Goal: Task Accomplishment & Management: Manage account settings

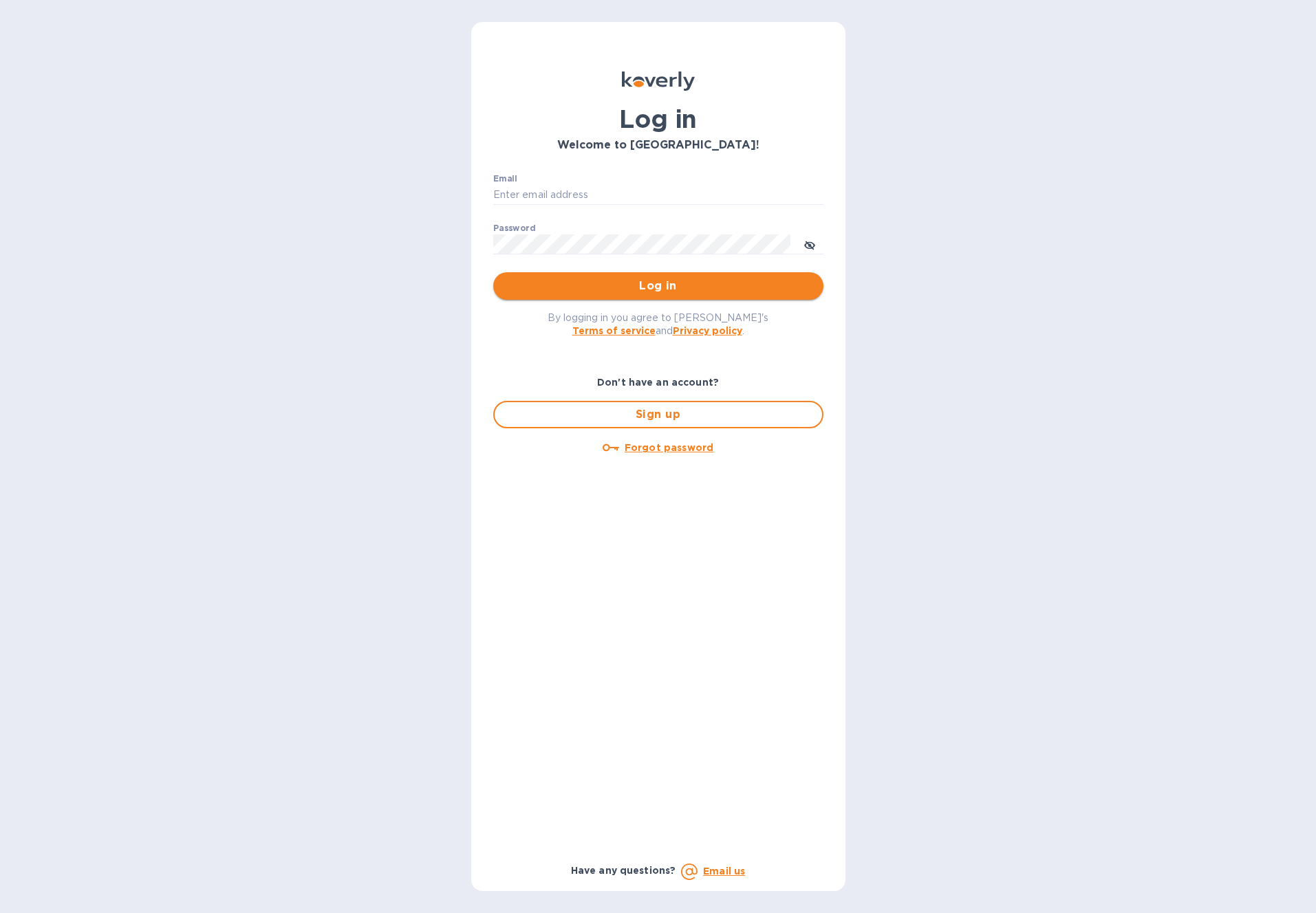
type input "hello@wargamesatlantic.com"
click at [705, 285] on span "Log in" at bounding box center [658, 286] width 308 height 16
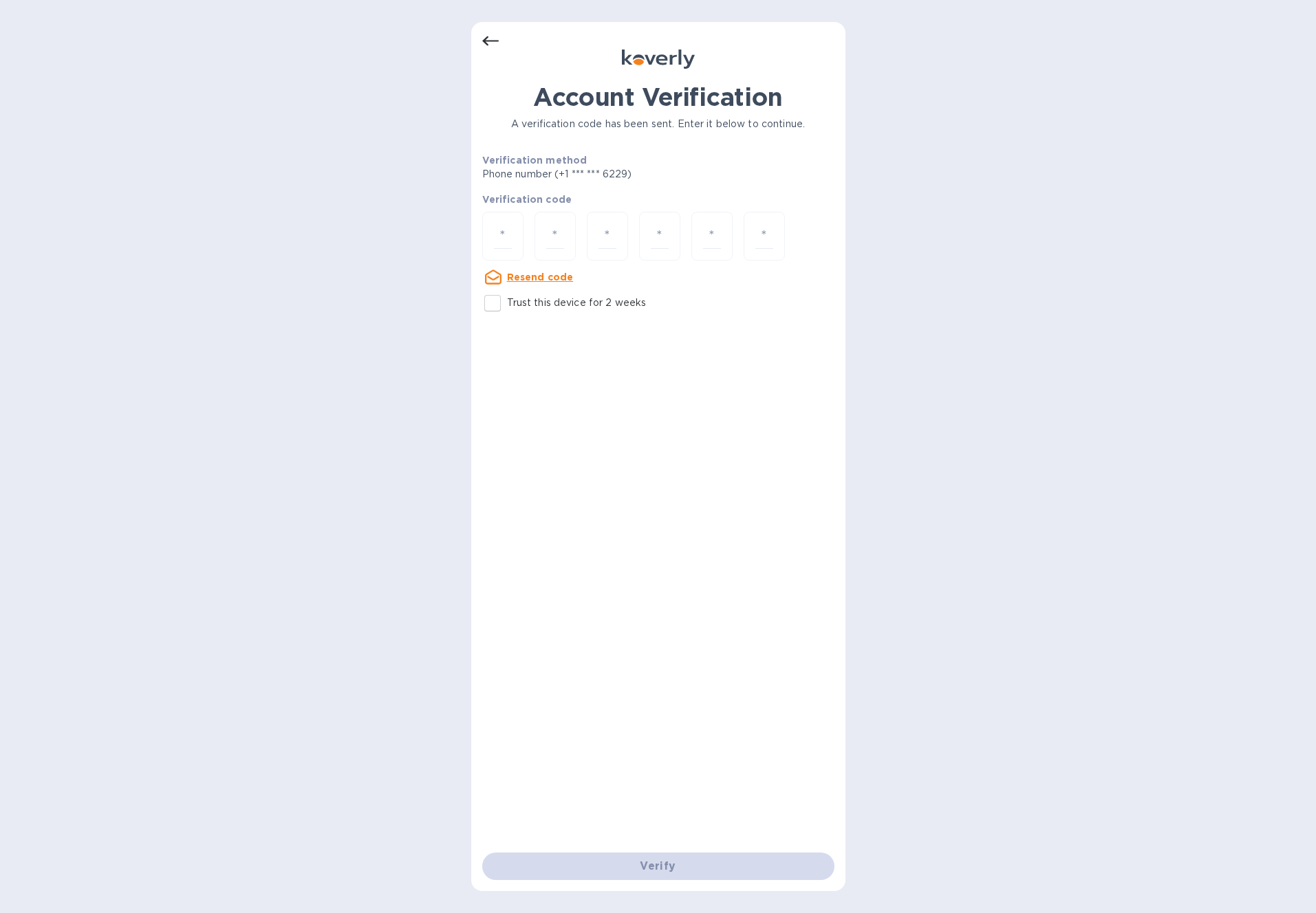
click at [515, 275] on u "Resend code" at bounding box center [541, 277] width 67 height 11
click at [503, 231] on input "number" at bounding box center [503, 236] width 18 height 26
paste input "5"
type input "5"
type input "3"
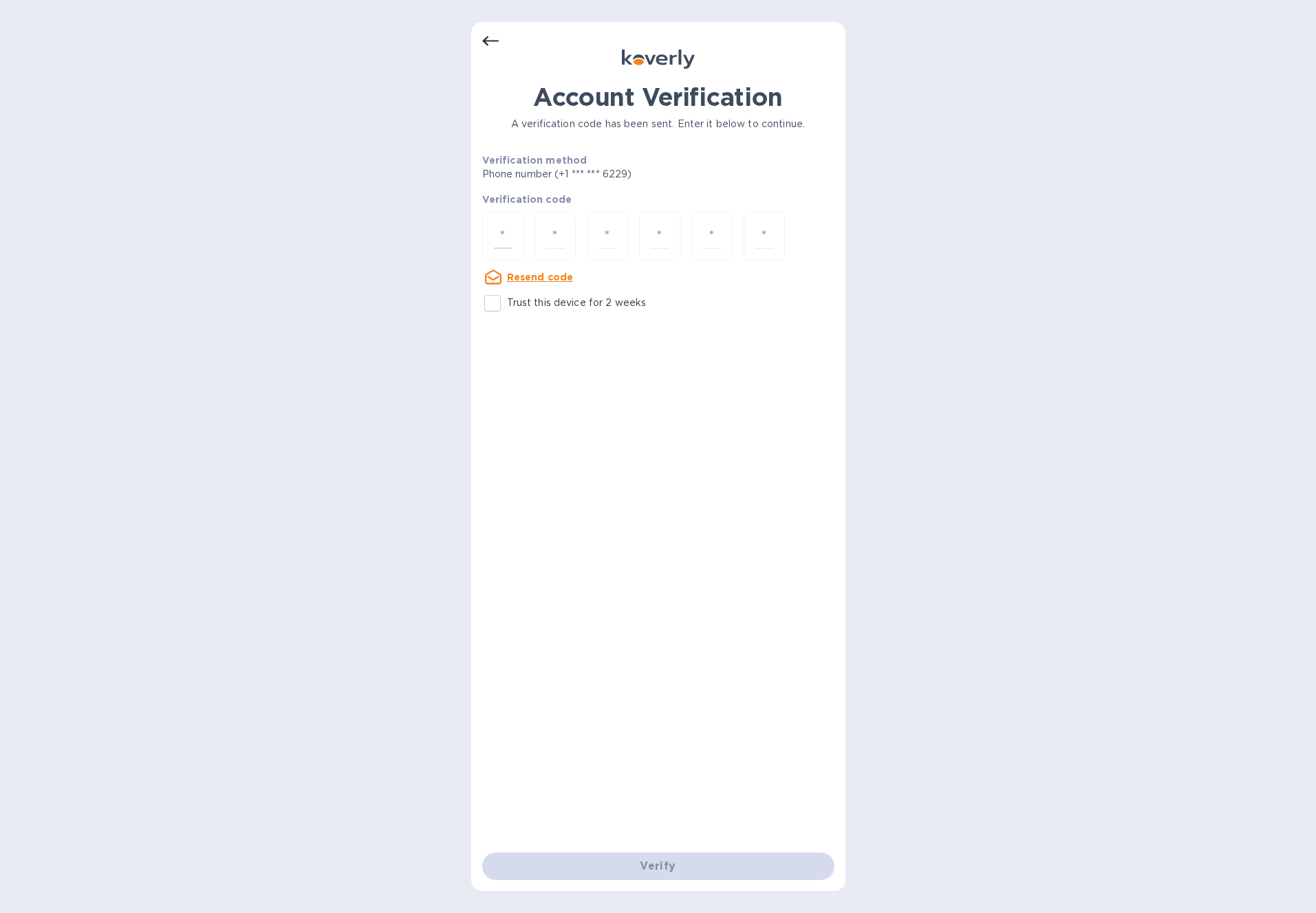
type input "4"
type input "7"
type input "9"
type input "8"
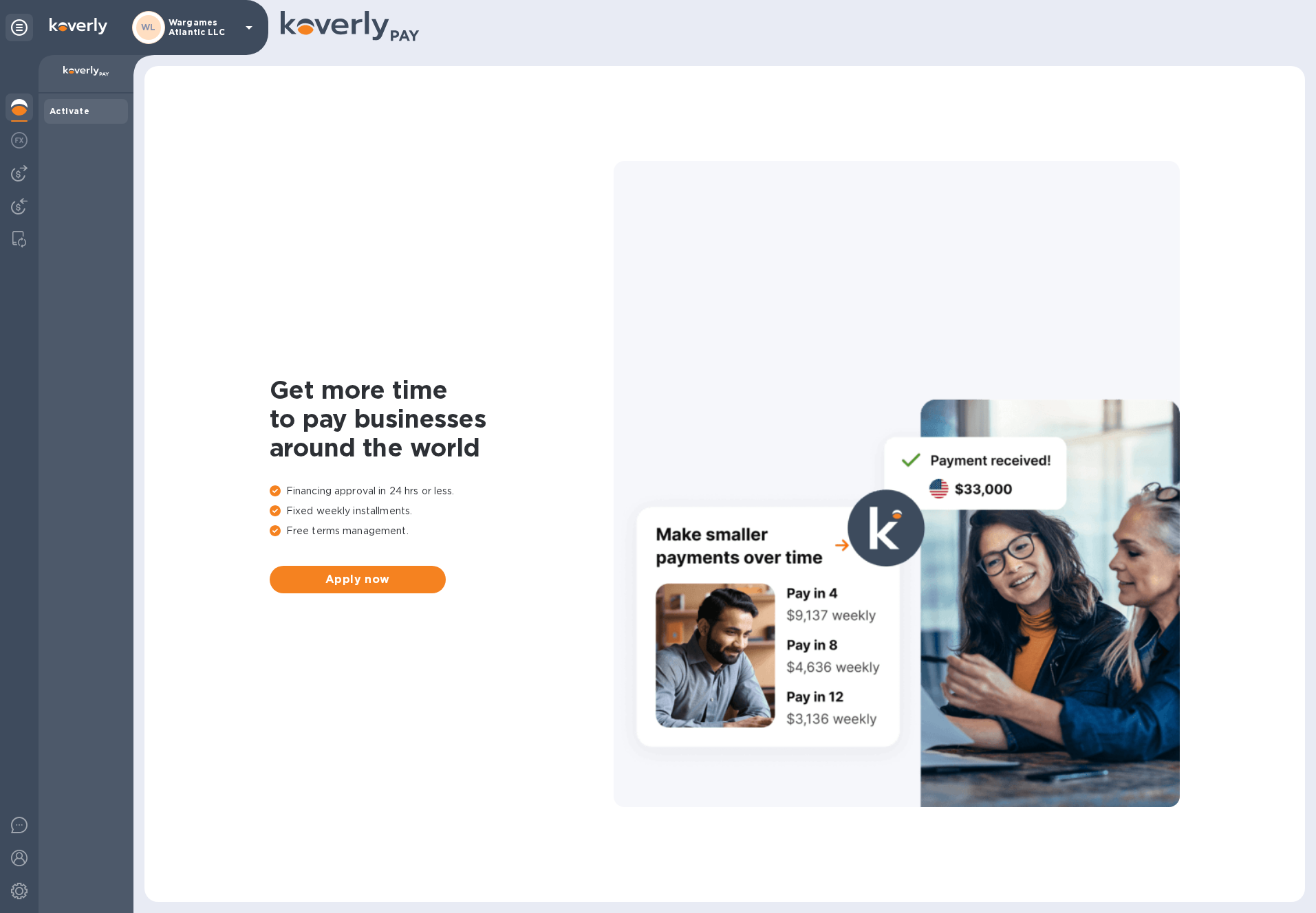
click at [70, 112] on b "Activate" at bounding box center [70, 111] width 40 height 10
click at [15, 170] on img at bounding box center [19, 173] width 16 height 16
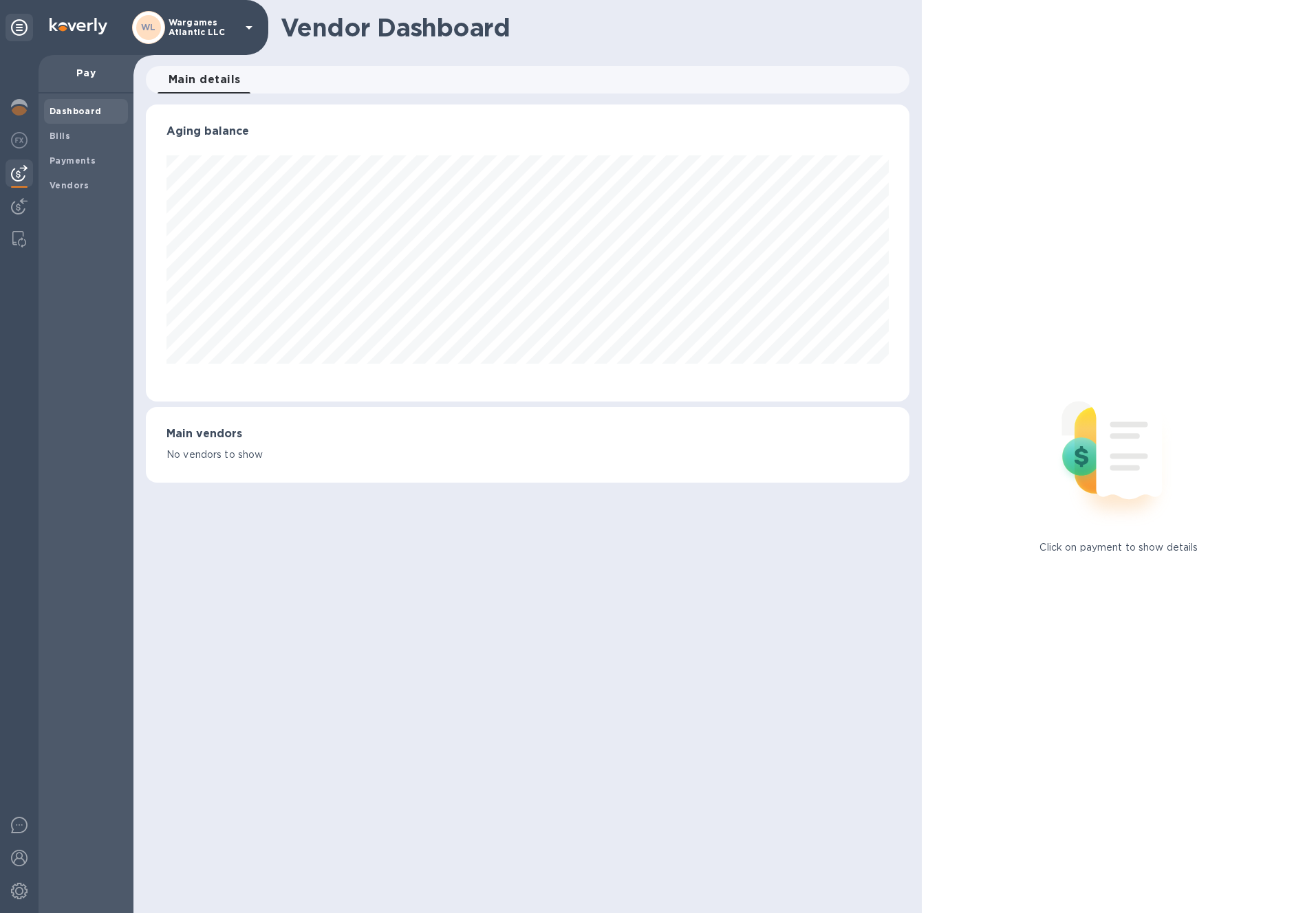
scroll to position [297, 764]
click at [16, 198] on img at bounding box center [19, 206] width 16 height 16
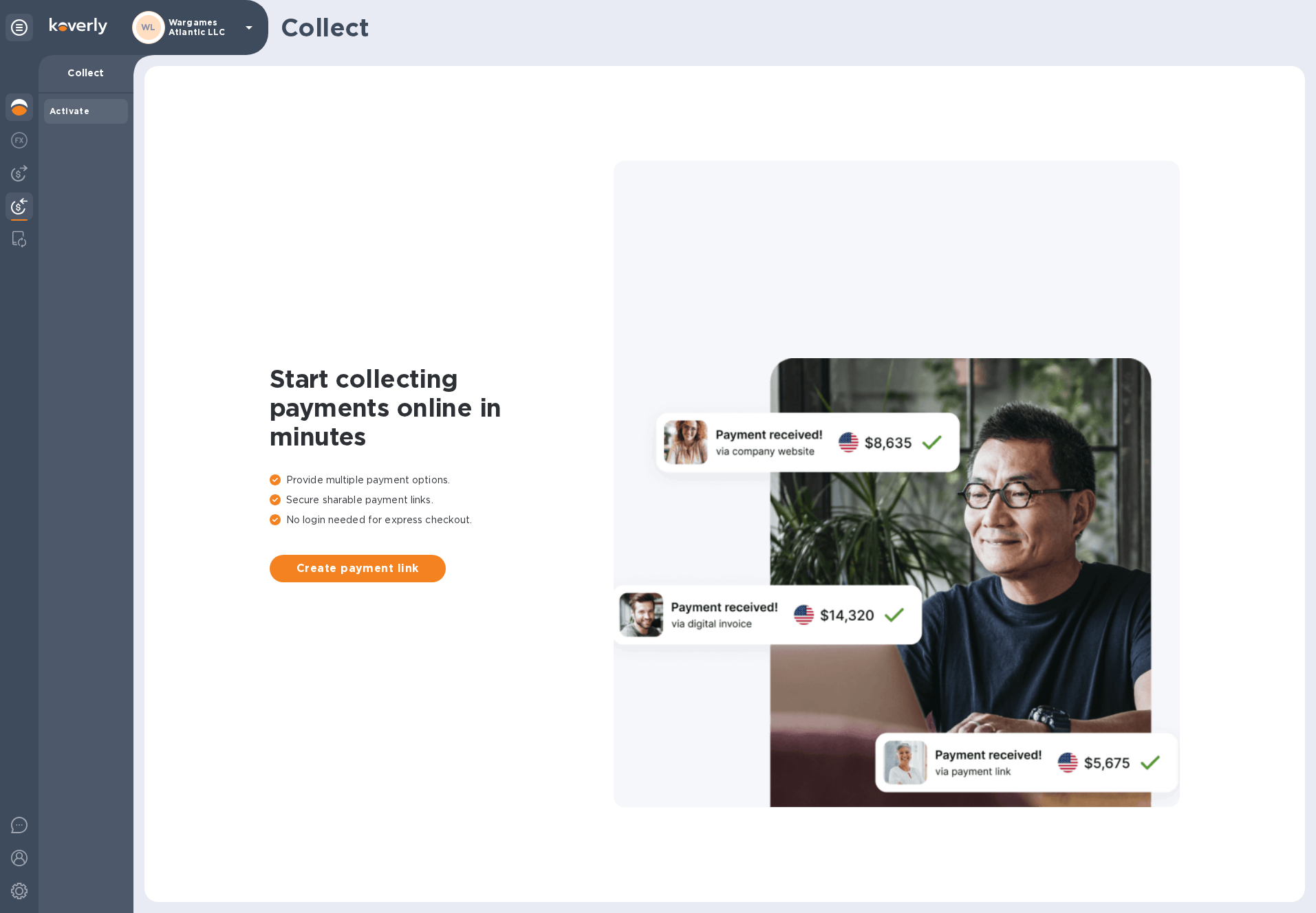
click at [15, 111] on img at bounding box center [19, 107] width 16 height 16
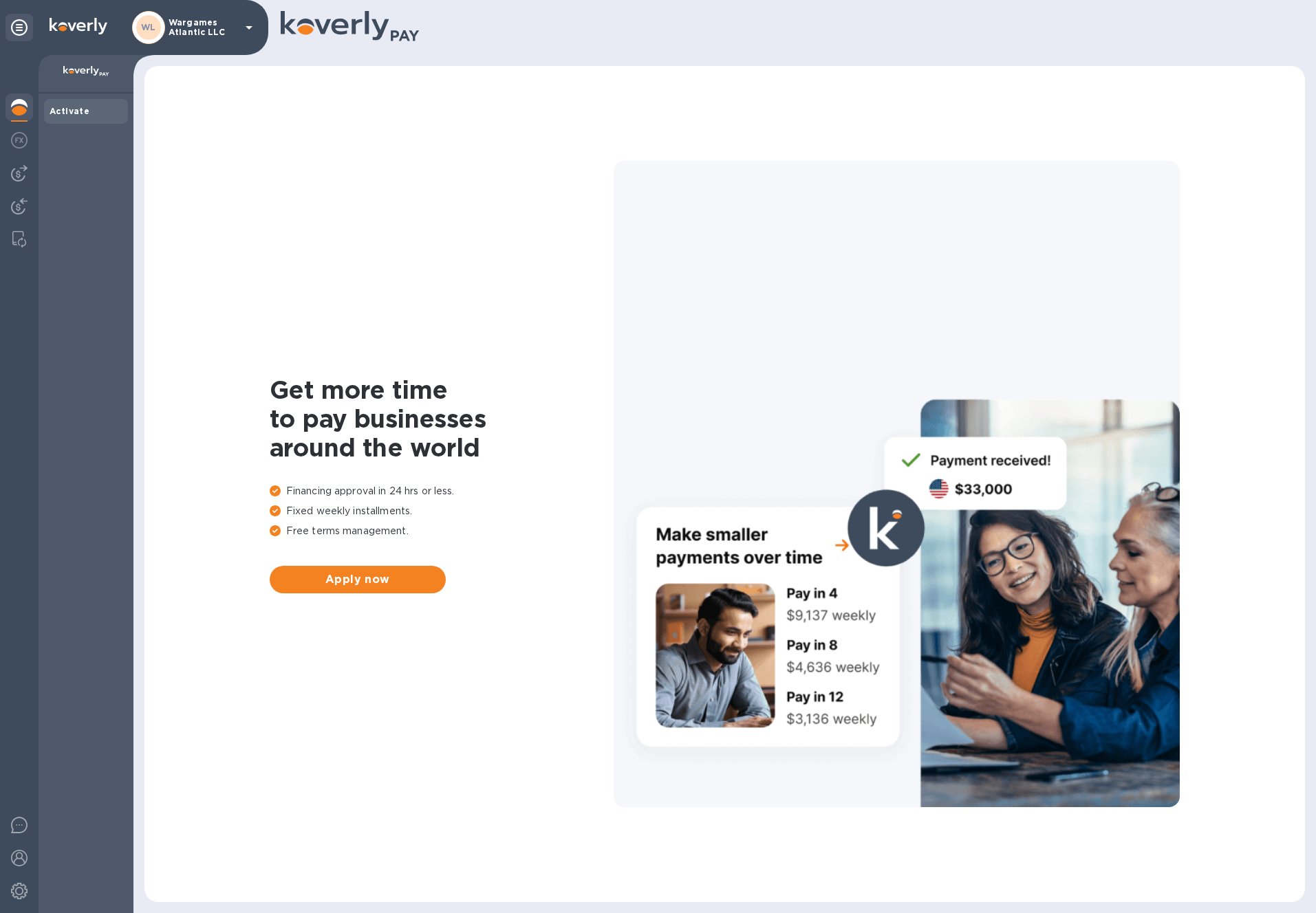
click at [22, 29] on icon at bounding box center [19, 27] width 16 height 16
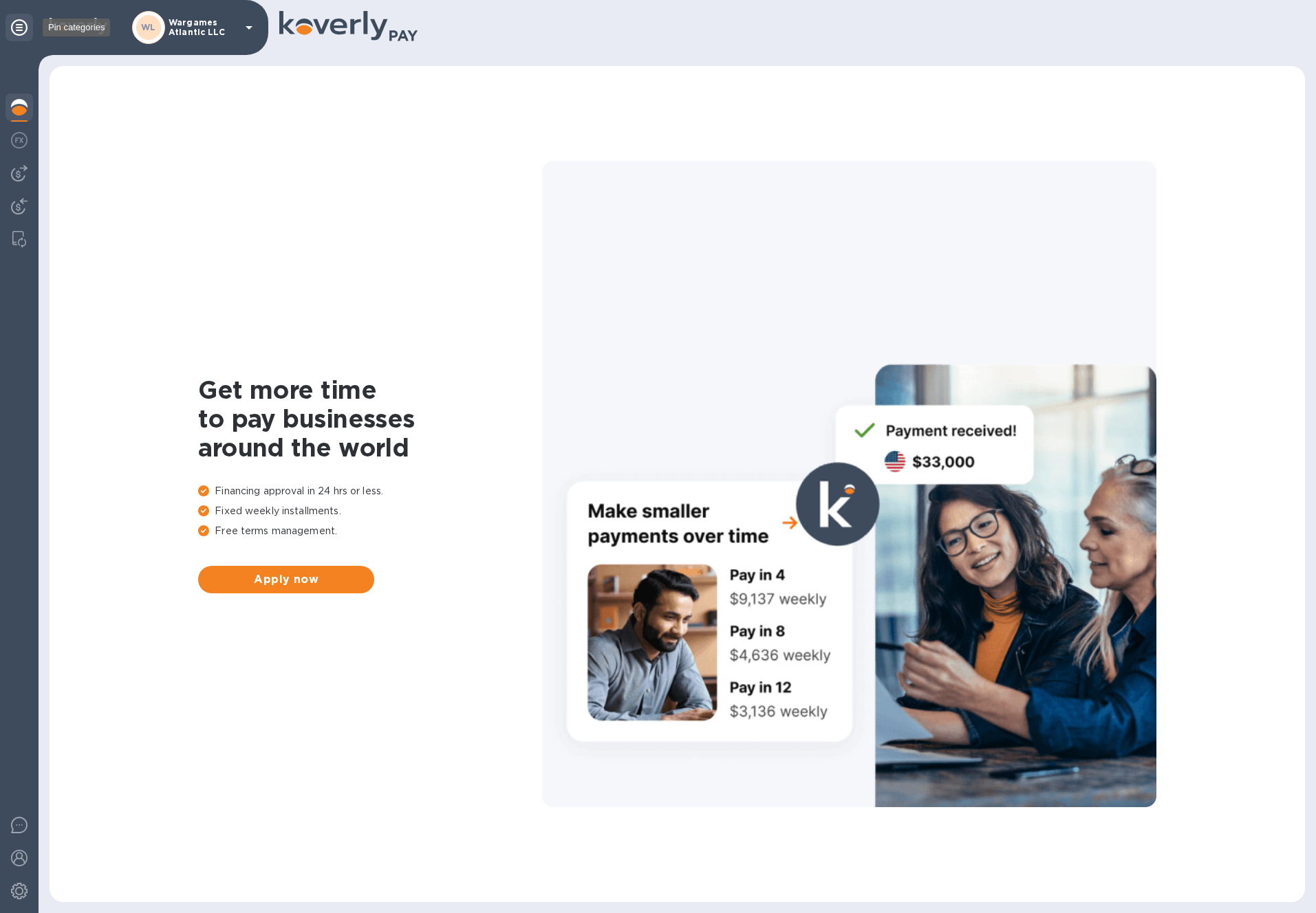
click at [22, 29] on icon at bounding box center [19, 27] width 16 height 16
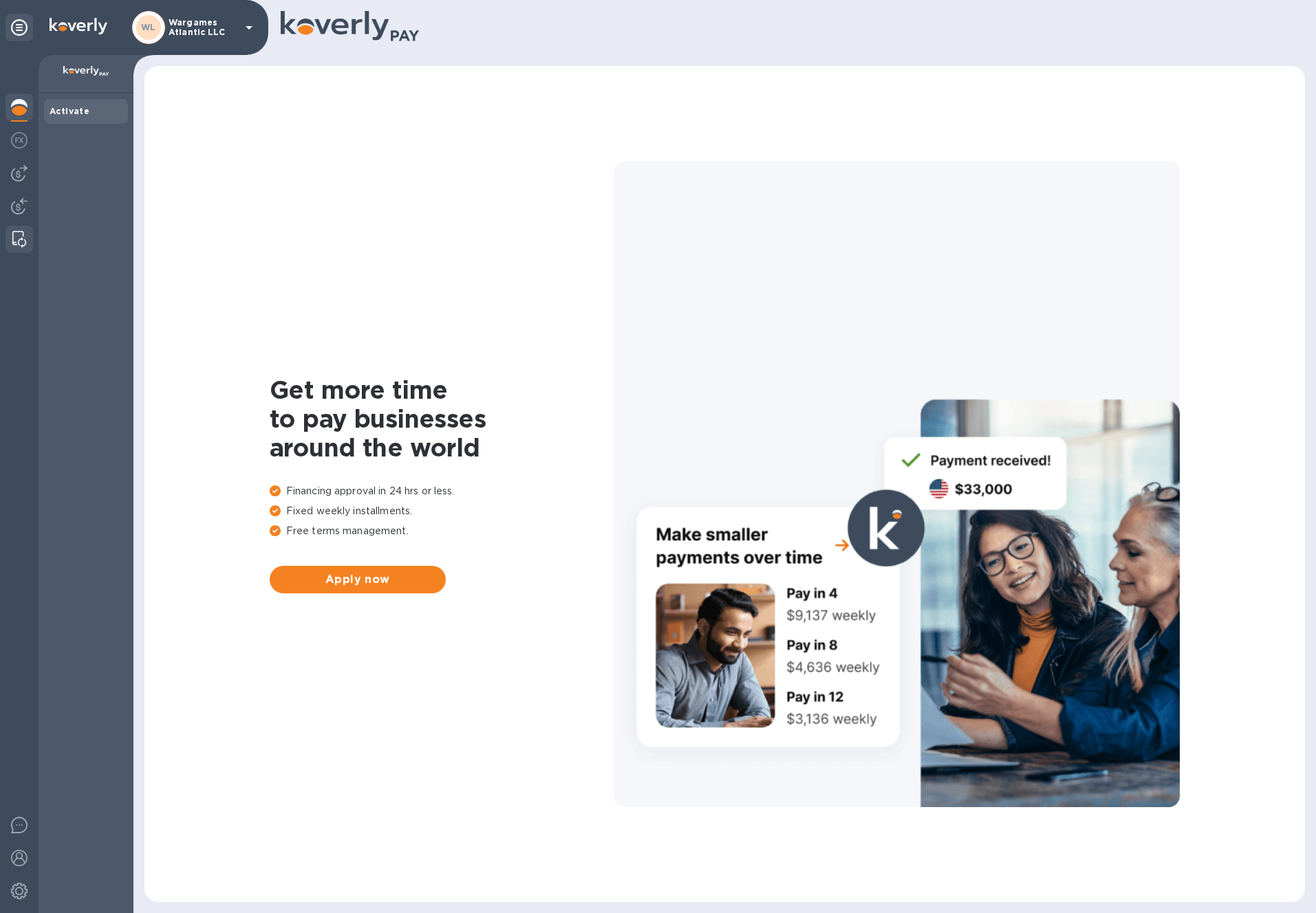
click at [19, 231] on img at bounding box center [19, 239] width 14 height 16
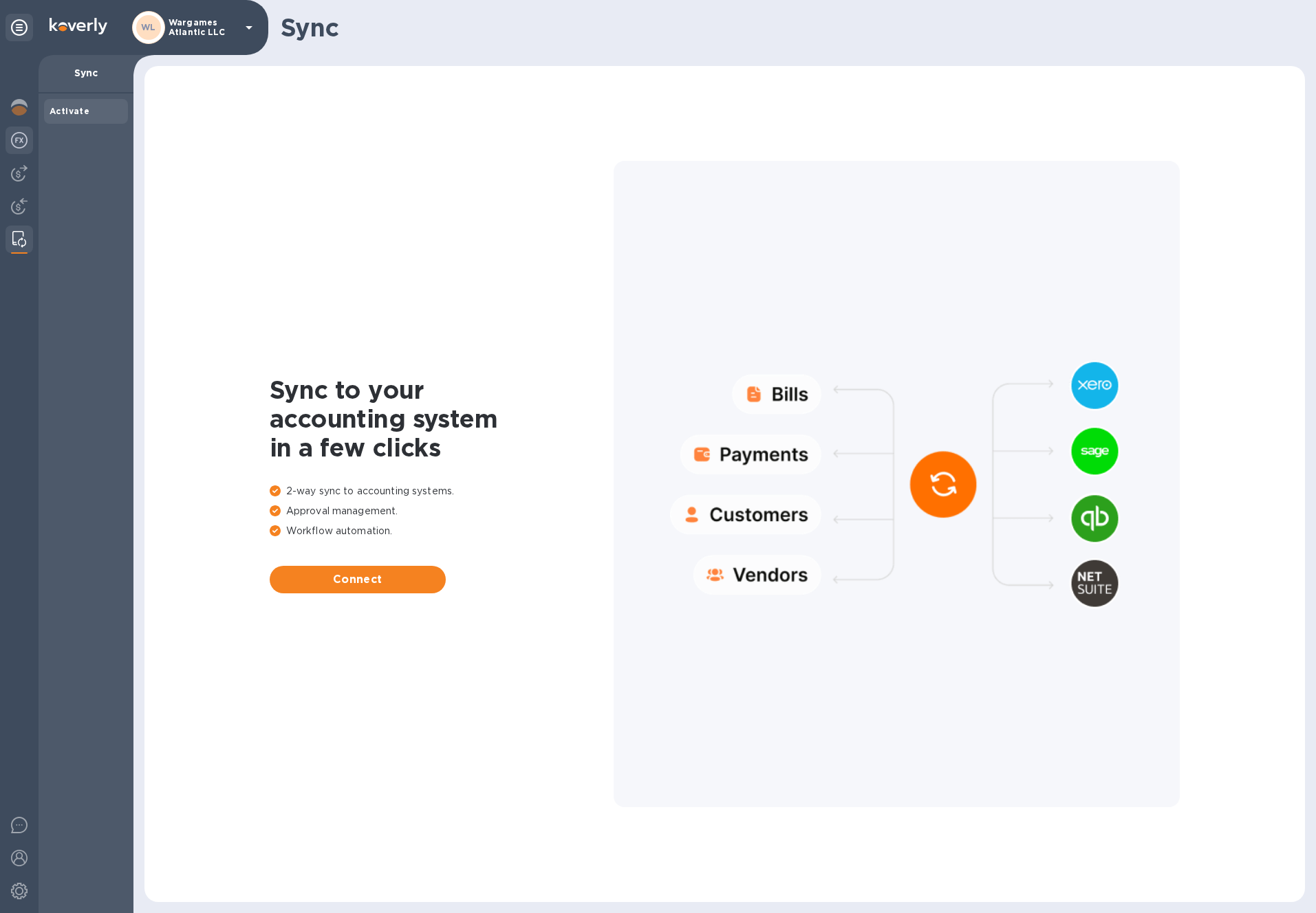
click at [17, 136] on img at bounding box center [19, 140] width 16 height 16
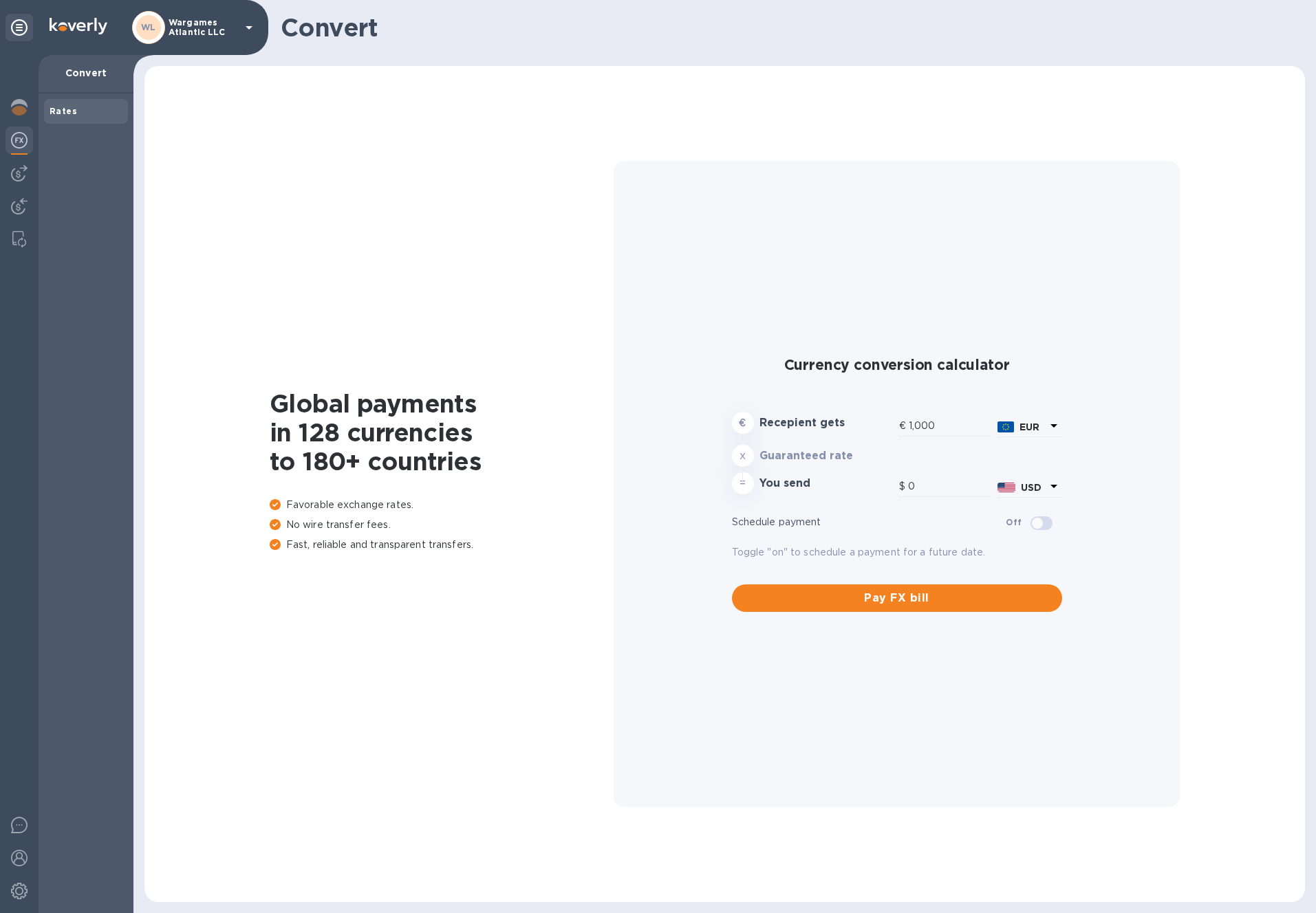
type input "1,172.14"
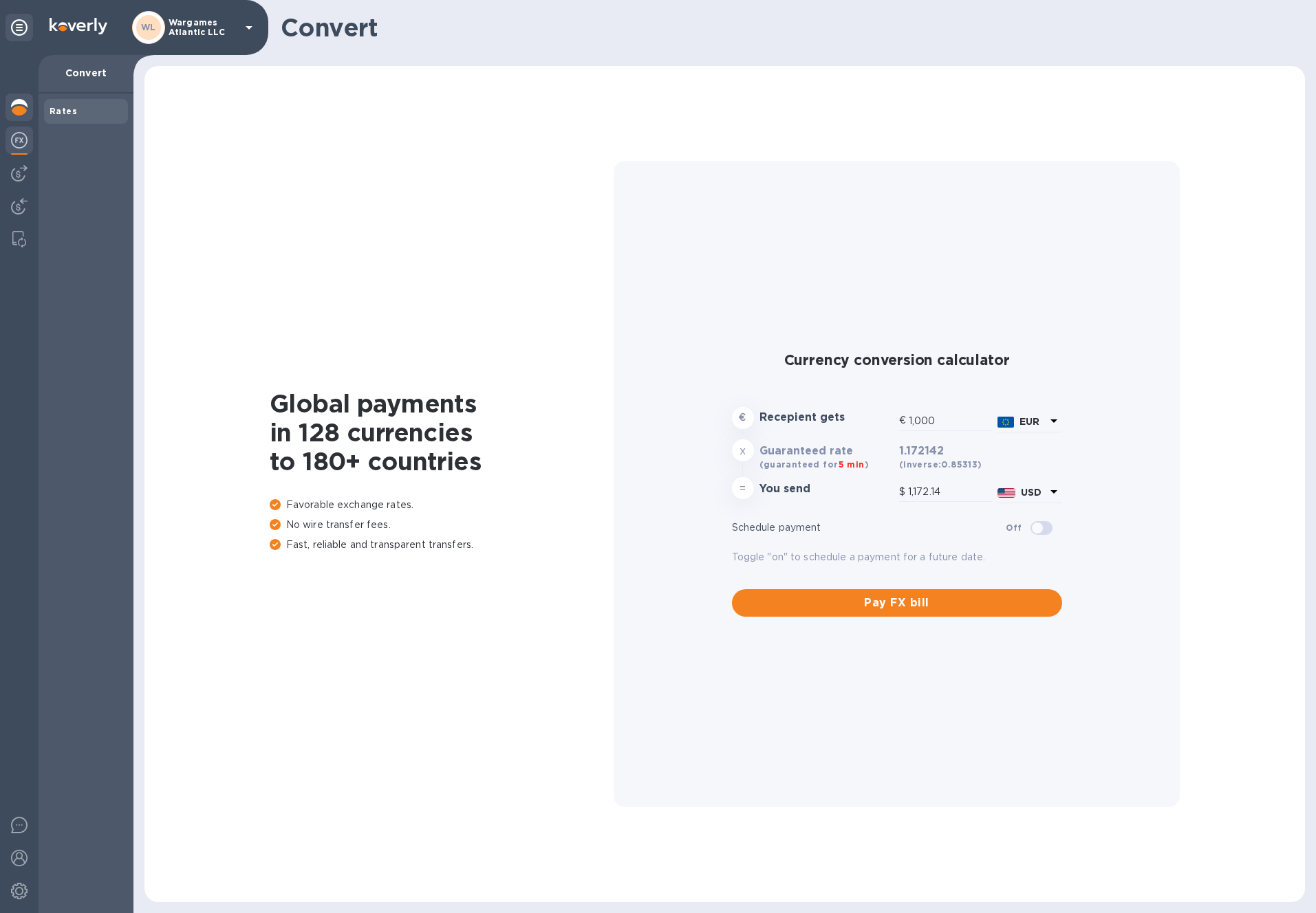
click at [16, 101] on img at bounding box center [19, 107] width 16 height 16
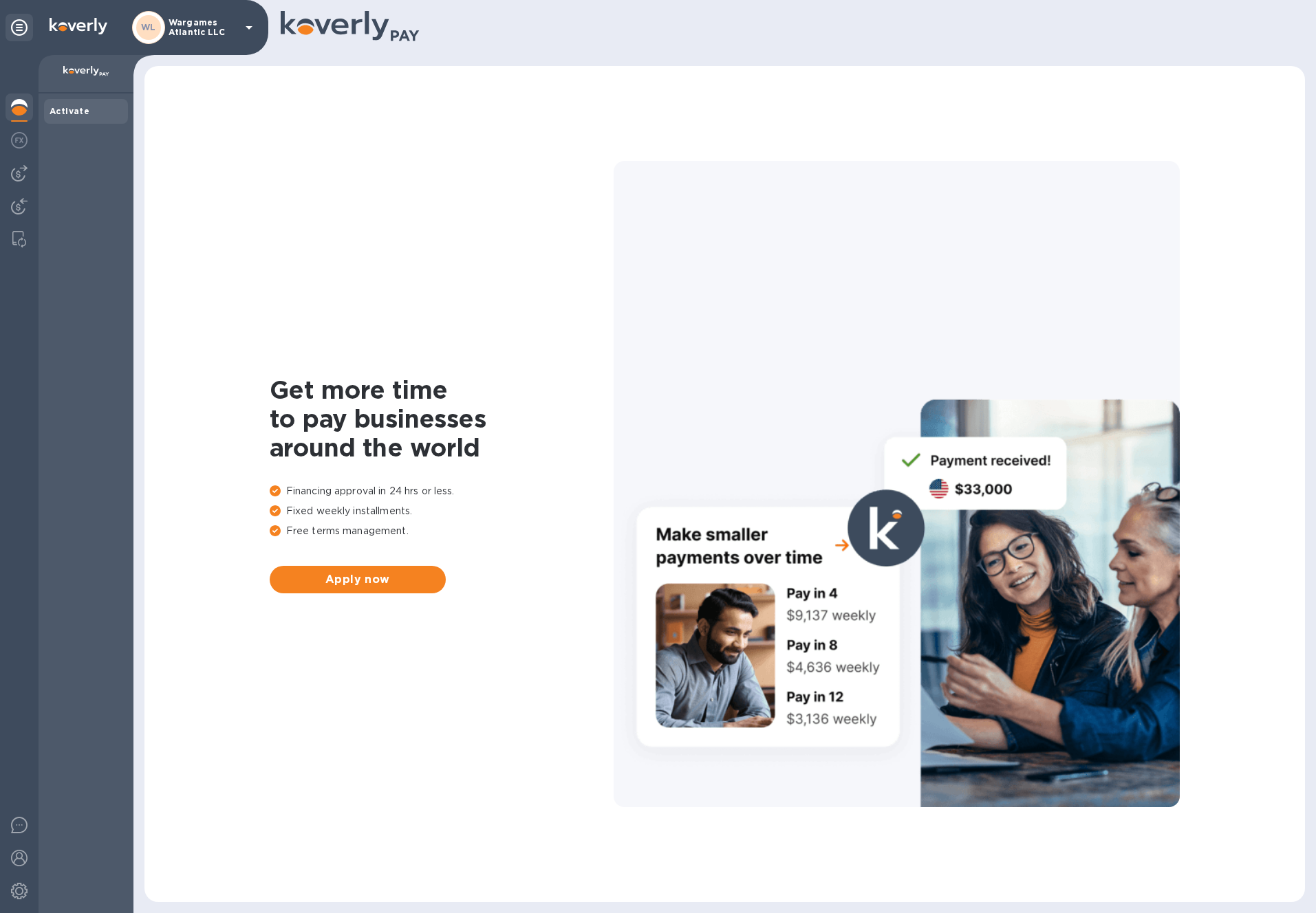
click at [91, 66] on img at bounding box center [87, 71] width 46 height 11
click at [87, 105] on div "Activate" at bounding box center [86, 112] width 73 height 14
click at [19, 130] on div at bounding box center [19, 141] width 28 height 30
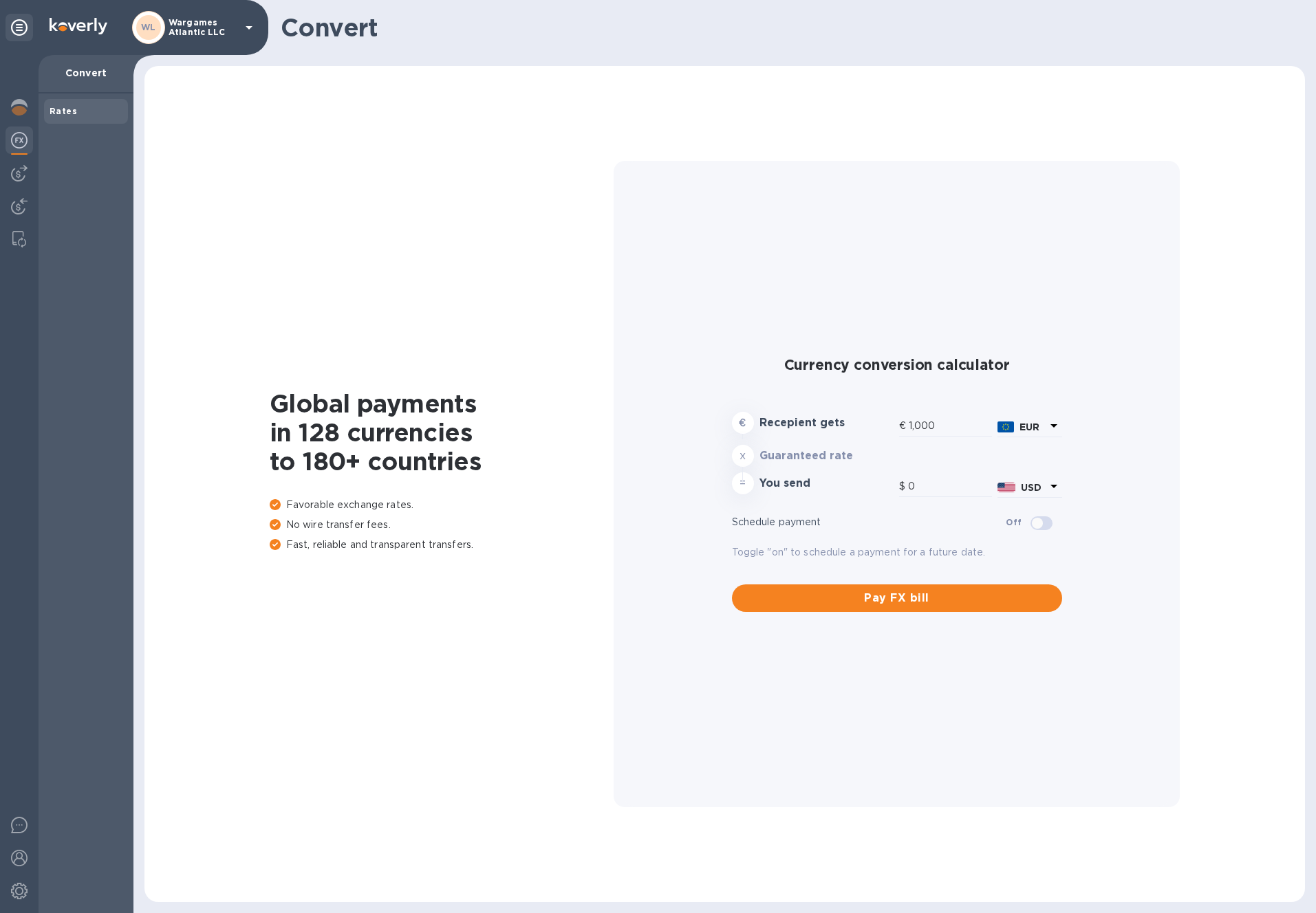
type input "1,172.14"
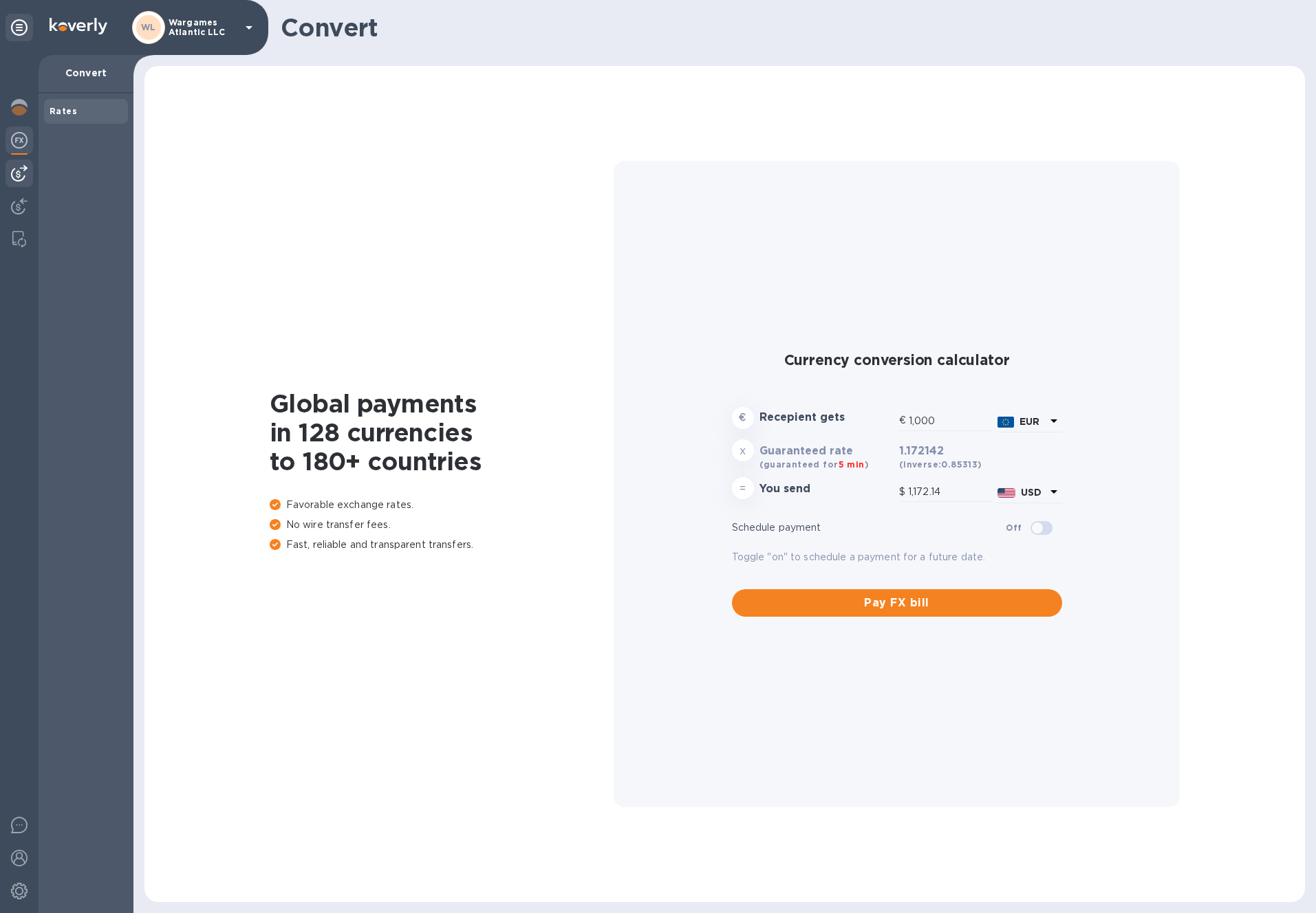
click at [18, 185] on div at bounding box center [19, 173] width 28 height 28
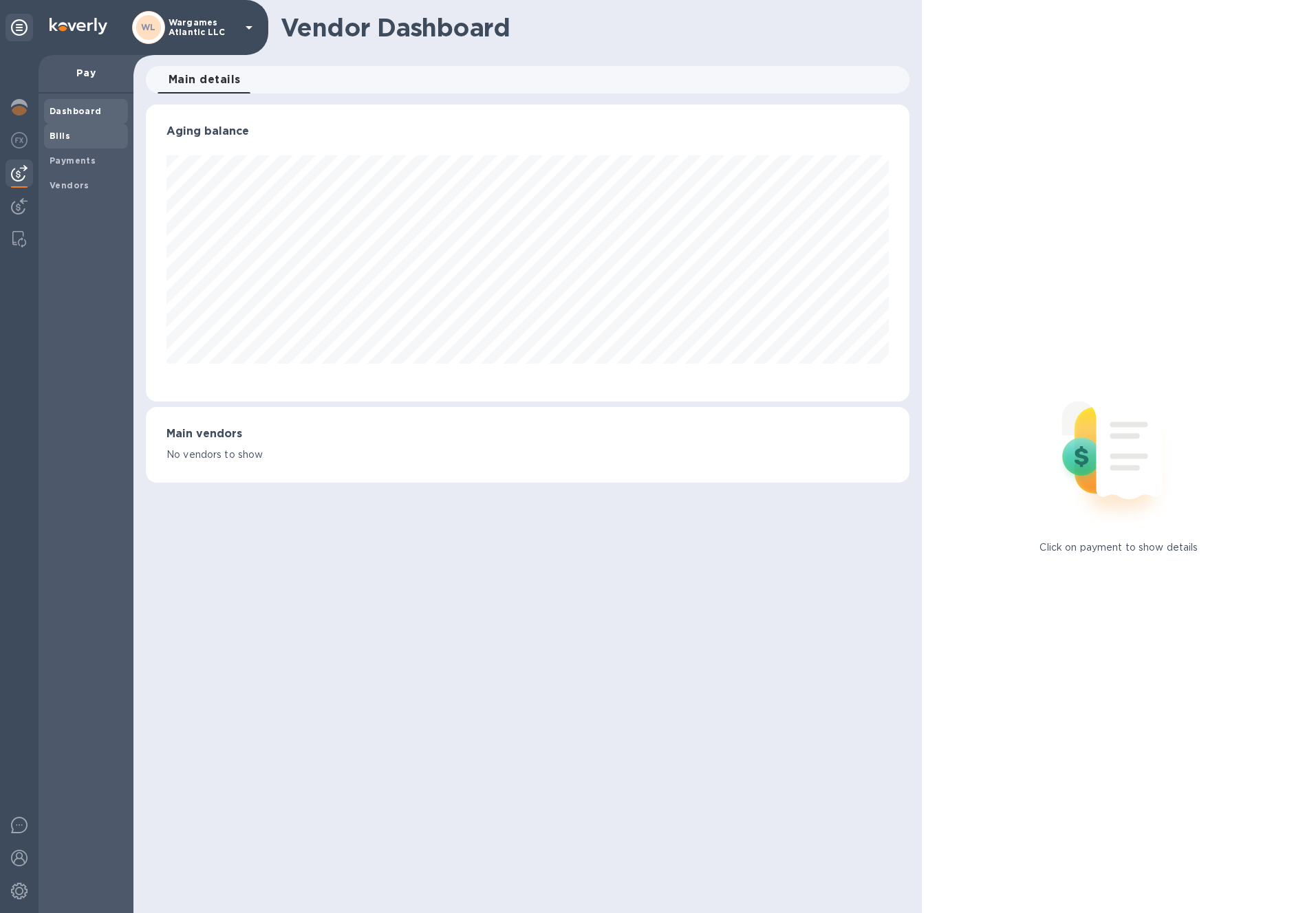
scroll to position [297, 764]
click at [95, 77] on p "Pay" at bounding box center [86, 73] width 73 height 14
click at [76, 161] on b "Payments" at bounding box center [73, 160] width 46 height 10
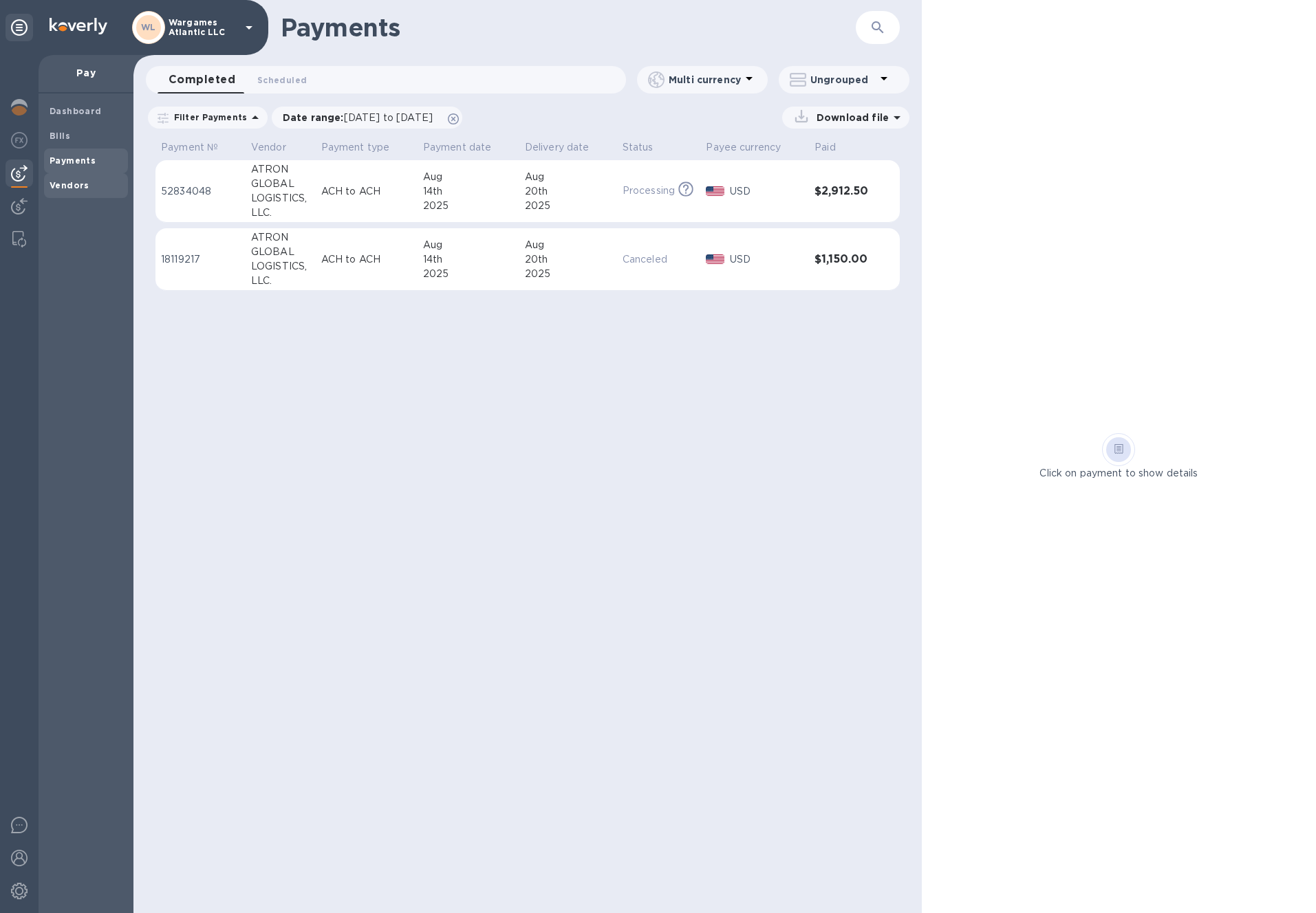
click at [69, 183] on b "Vendors" at bounding box center [70, 185] width 40 height 10
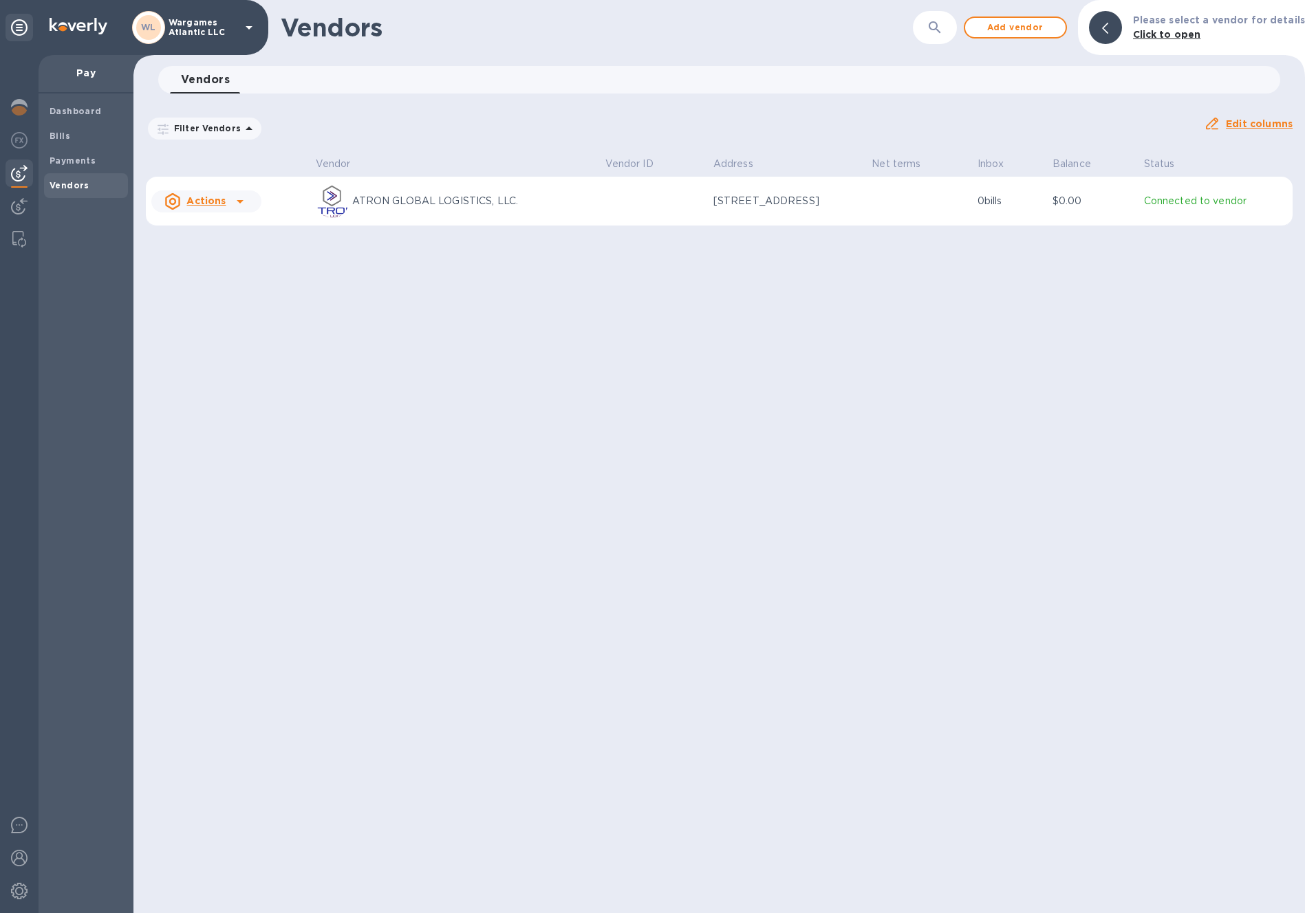
click at [233, 201] on icon at bounding box center [239, 201] width 16 height 16
click at [228, 253] on b "Add new bill" at bounding box center [222, 257] width 64 height 11
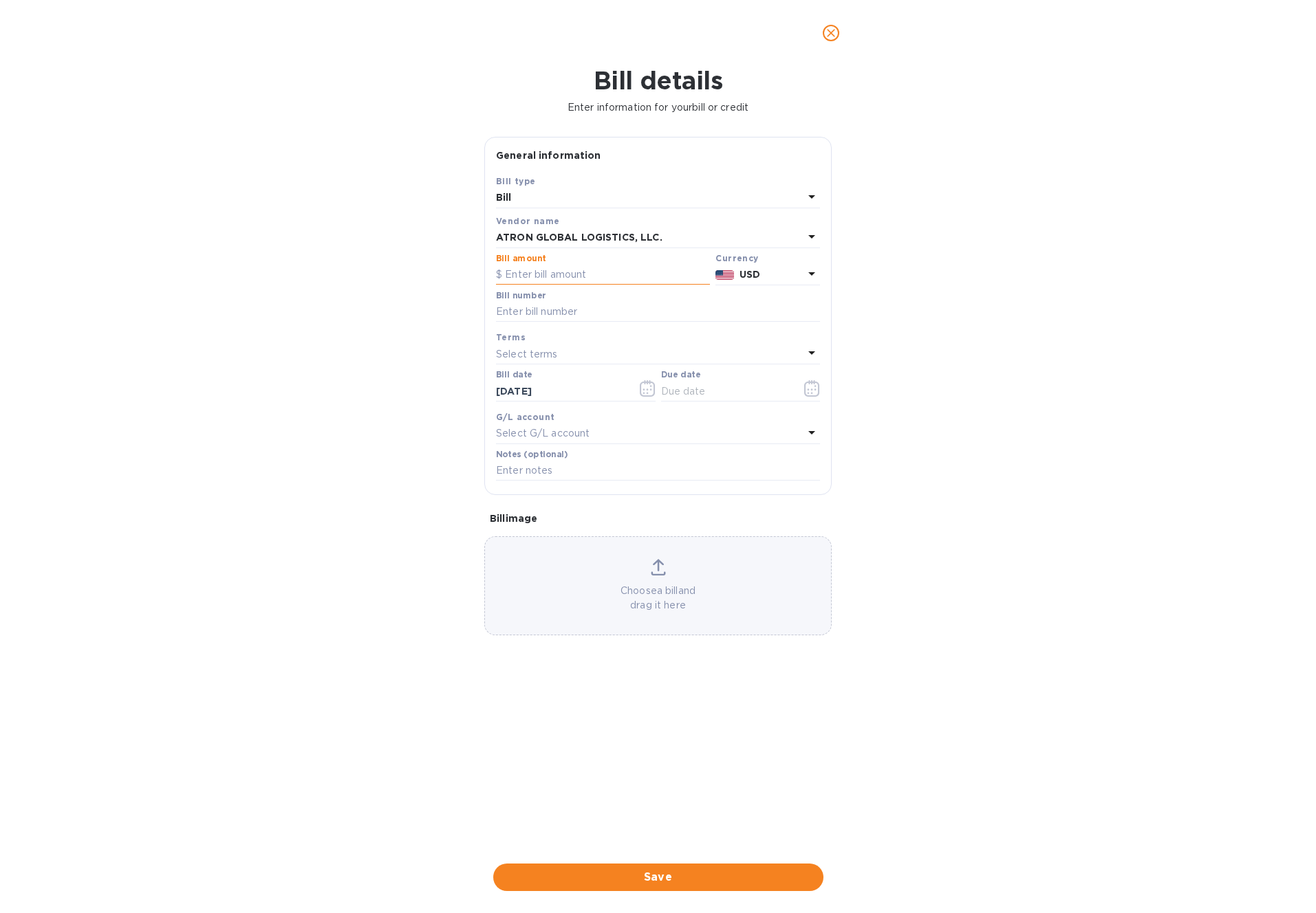
click at [580, 276] on input "text" at bounding box center [603, 275] width 214 height 21
type input "595"
drag, startPoint x: 533, startPoint y: 311, endPoint x: 544, endPoint y: 311, distance: 11.0
click at [533, 311] on input "text" at bounding box center [658, 312] width 324 height 21
paste input "S00002710"
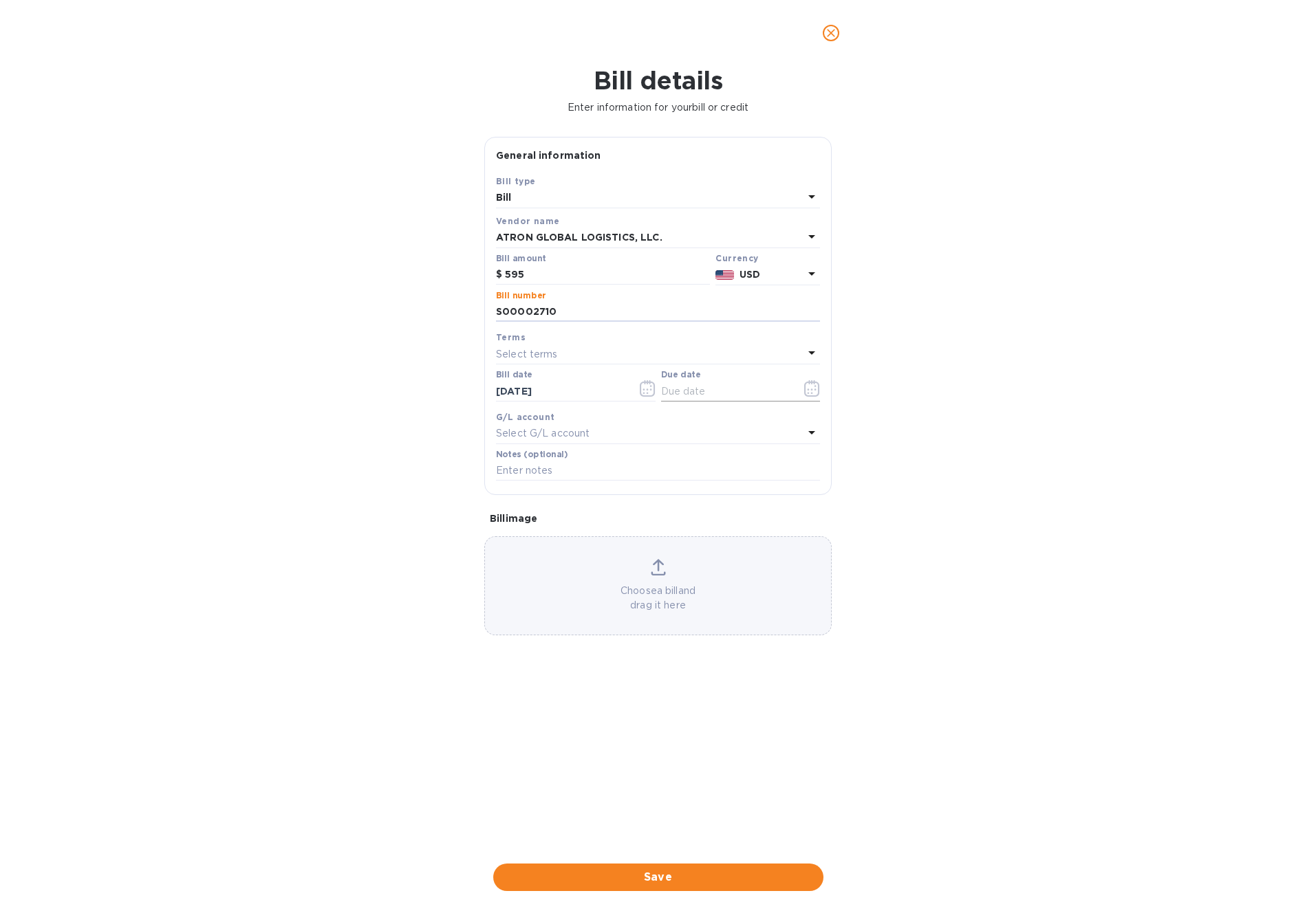
type input "S00002710"
click at [747, 399] on input "text" at bounding box center [726, 391] width 130 height 21
click at [808, 388] on icon "button" at bounding box center [812, 388] width 15 height 16
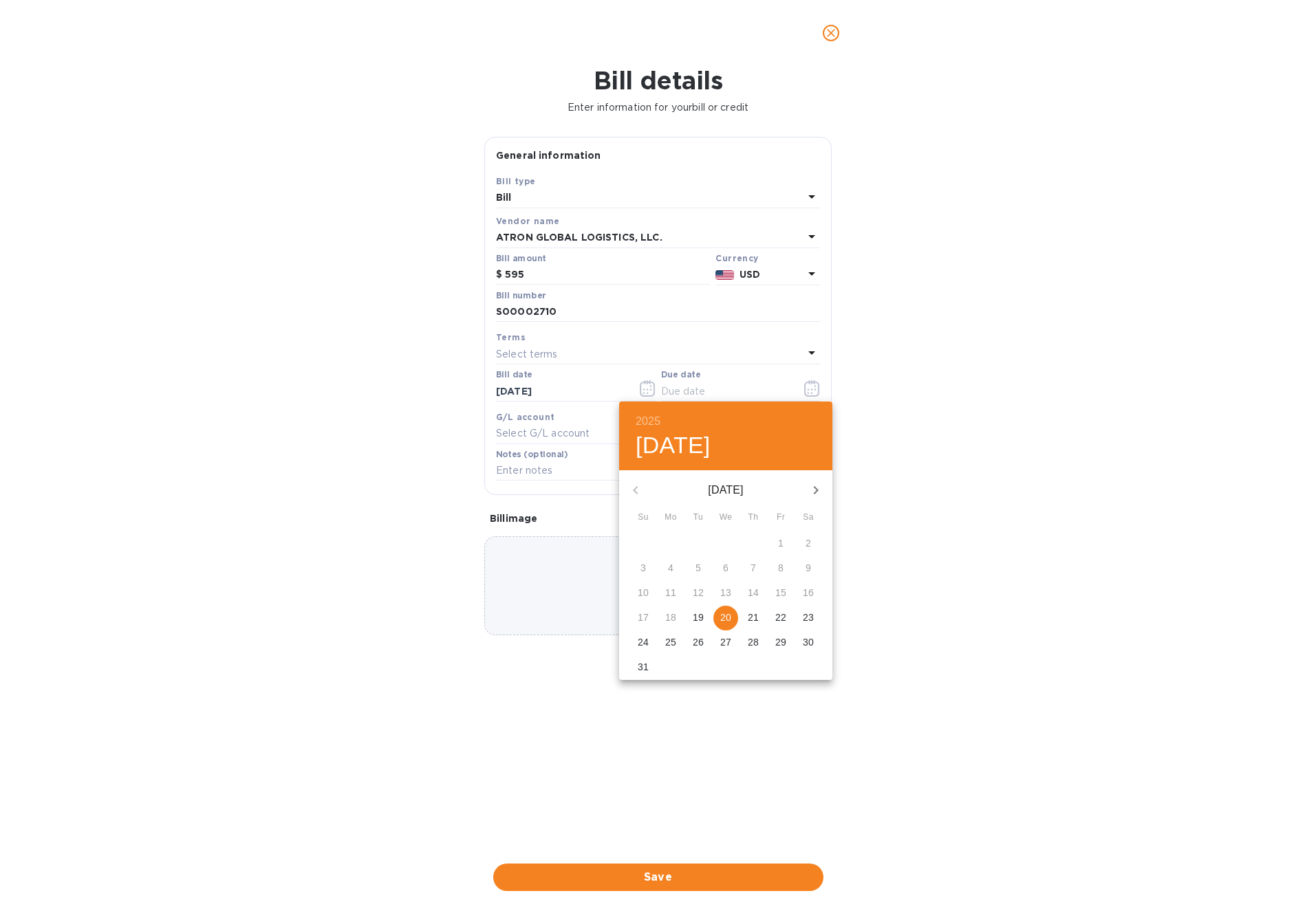
click at [723, 617] on p "20" at bounding box center [726, 618] width 11 height 14
type input "[DATE]"
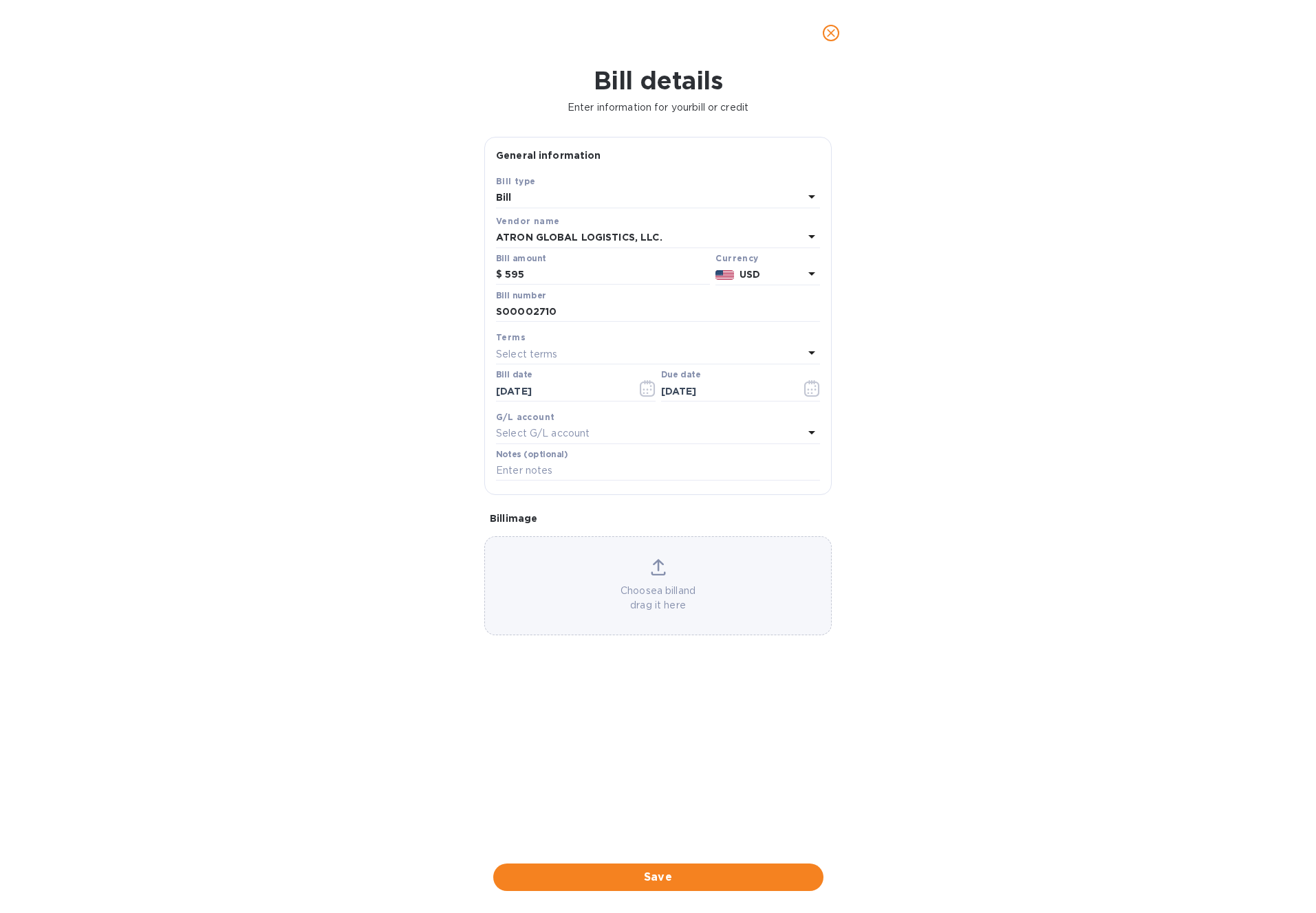
click at [804, 433] on icon at bounding box center [811, 432] width 16 height 16
click at [579, 407] on div "G/L account Select G/L account" at bounding box center [658, 427] width 329 height 40
click at [648, 872] on span "Save" at bounding box center [658, 877] width 308 height 16
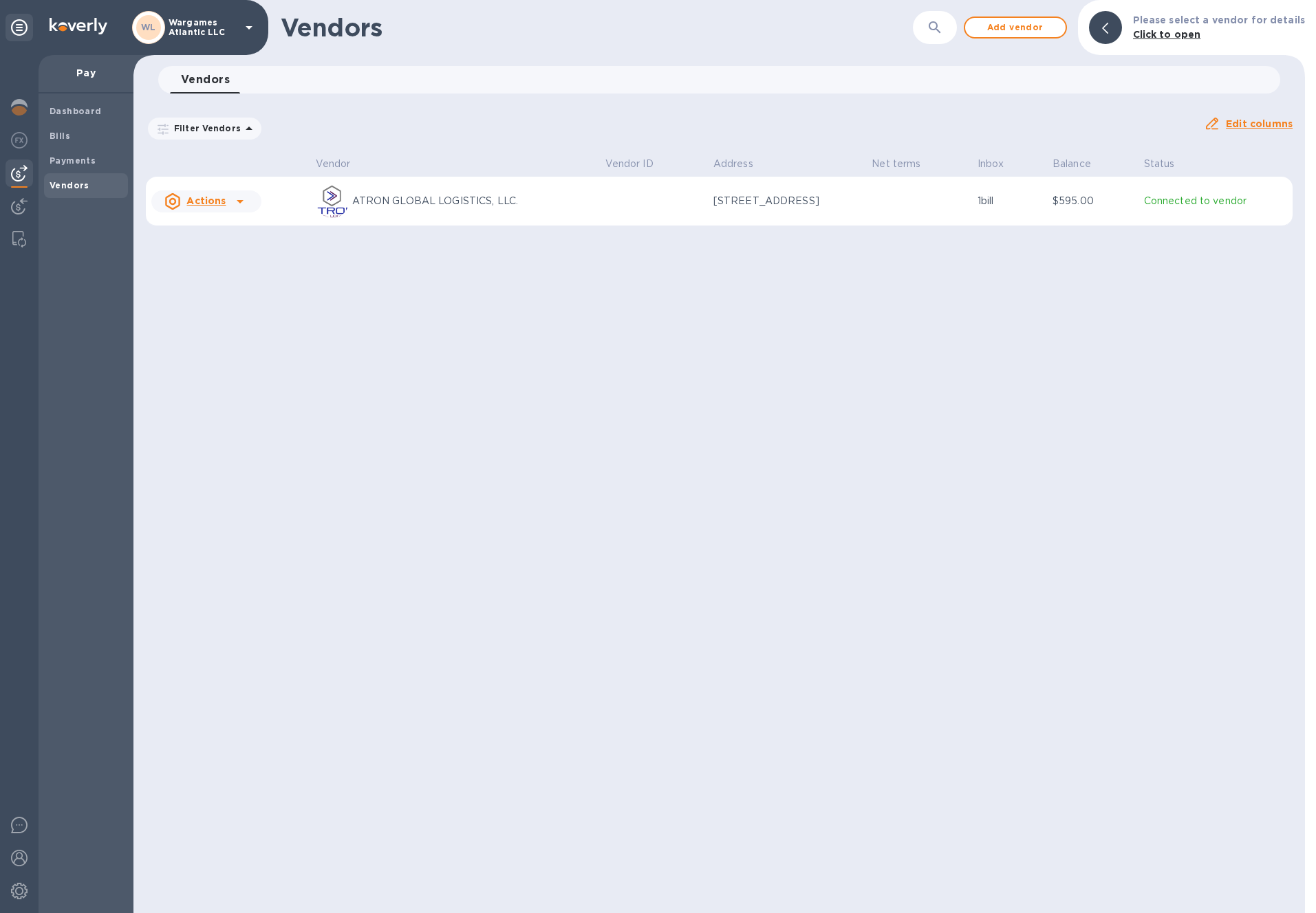
click at [238, 196] on icon at bounding box center [239, 201] width 16 height 16
click at [328, 142] on div at bounding box center [658, 456] width 1316 height 913
click at [58, 108] on b "Dashboard" at bounding box center [75, 111] width 52 height 10
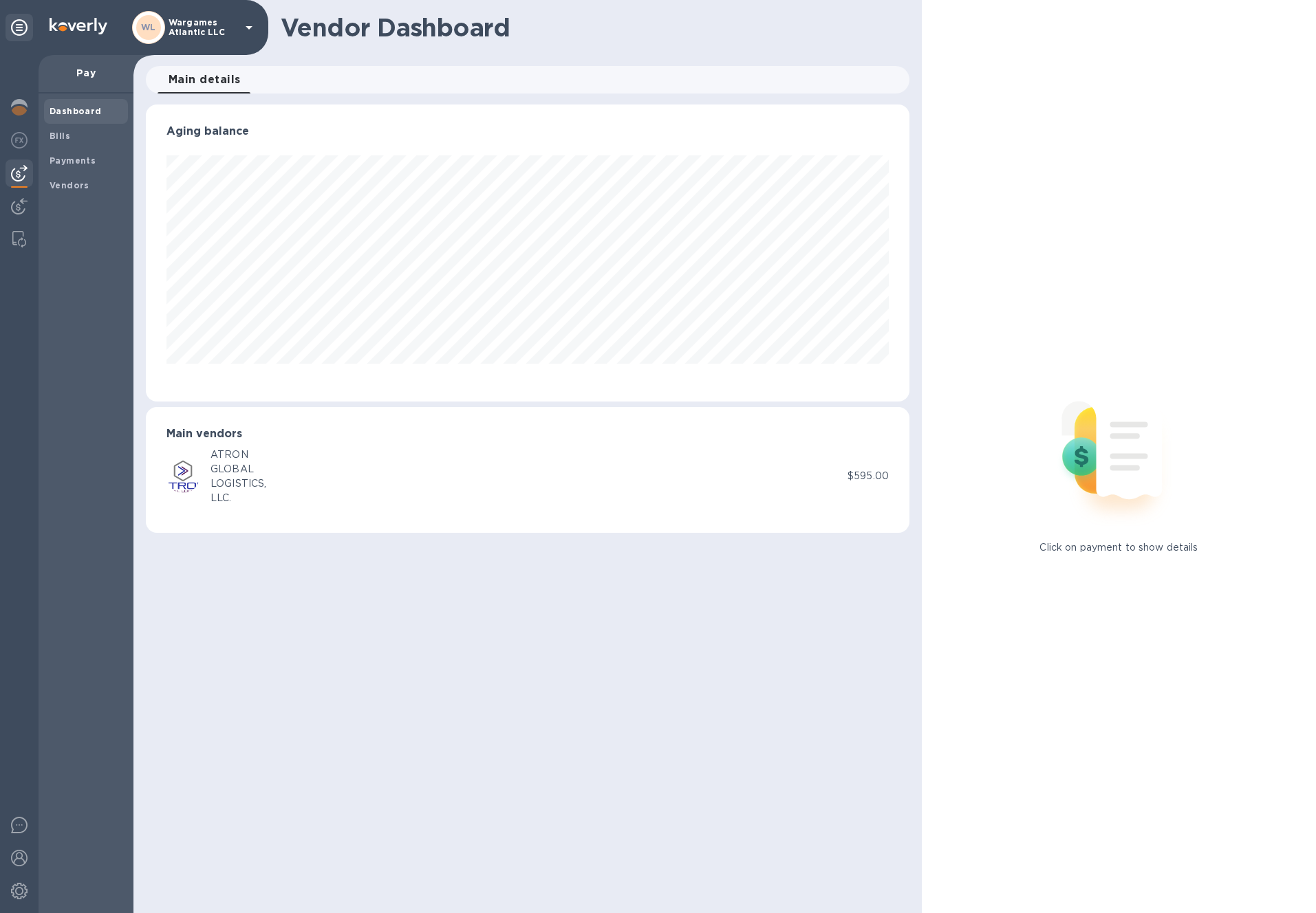
scroll to position [297, 764]
